Goal: Find specific page/section: Find specific page/section

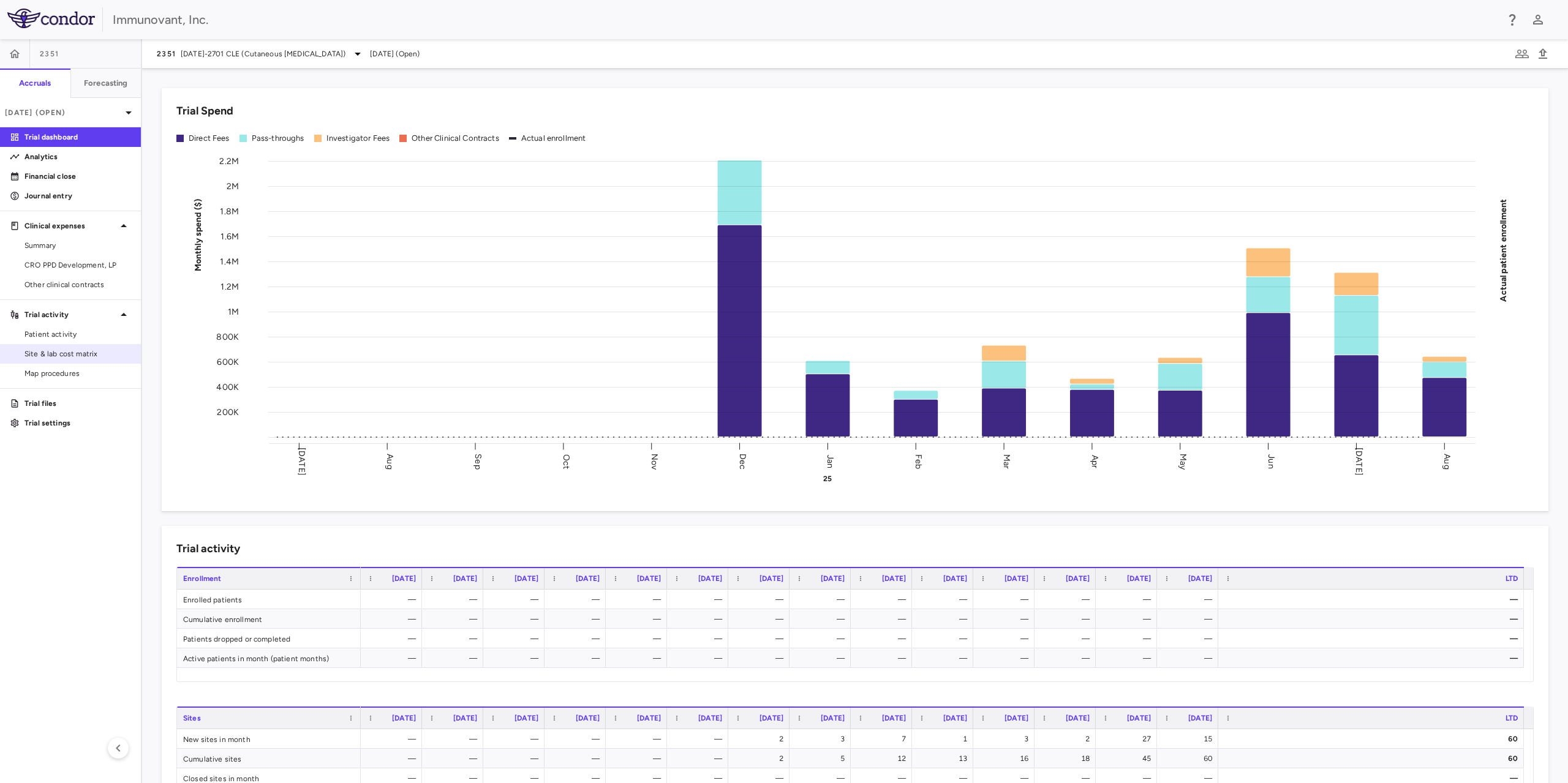
click at [66, 353] on span "Site & lab cost matrix" at bounding box center [77, 354] width 107 height 11
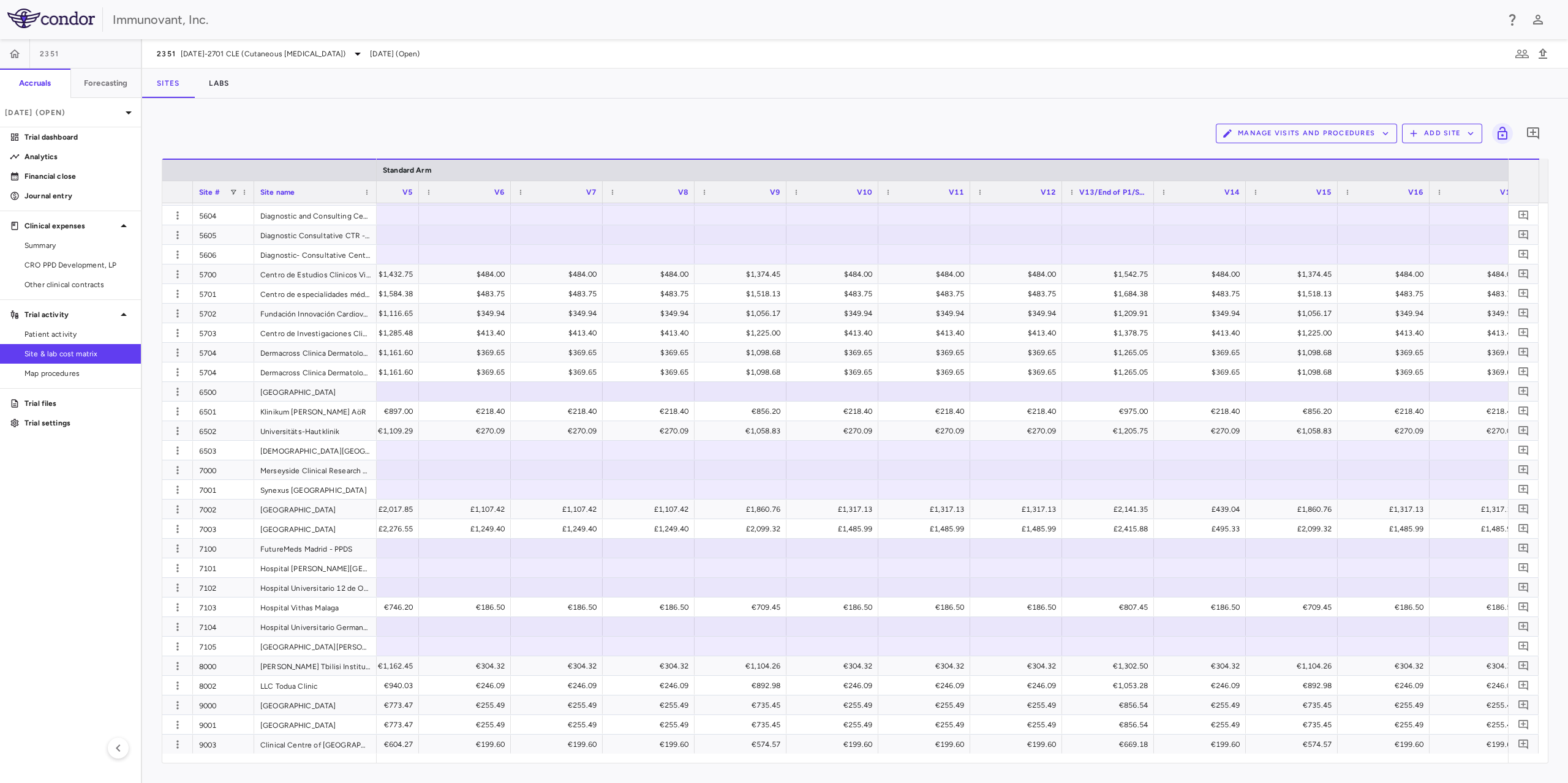
scroll to position [0, 1961]
